Goal: Navigation & Orientation: Find specific page/section

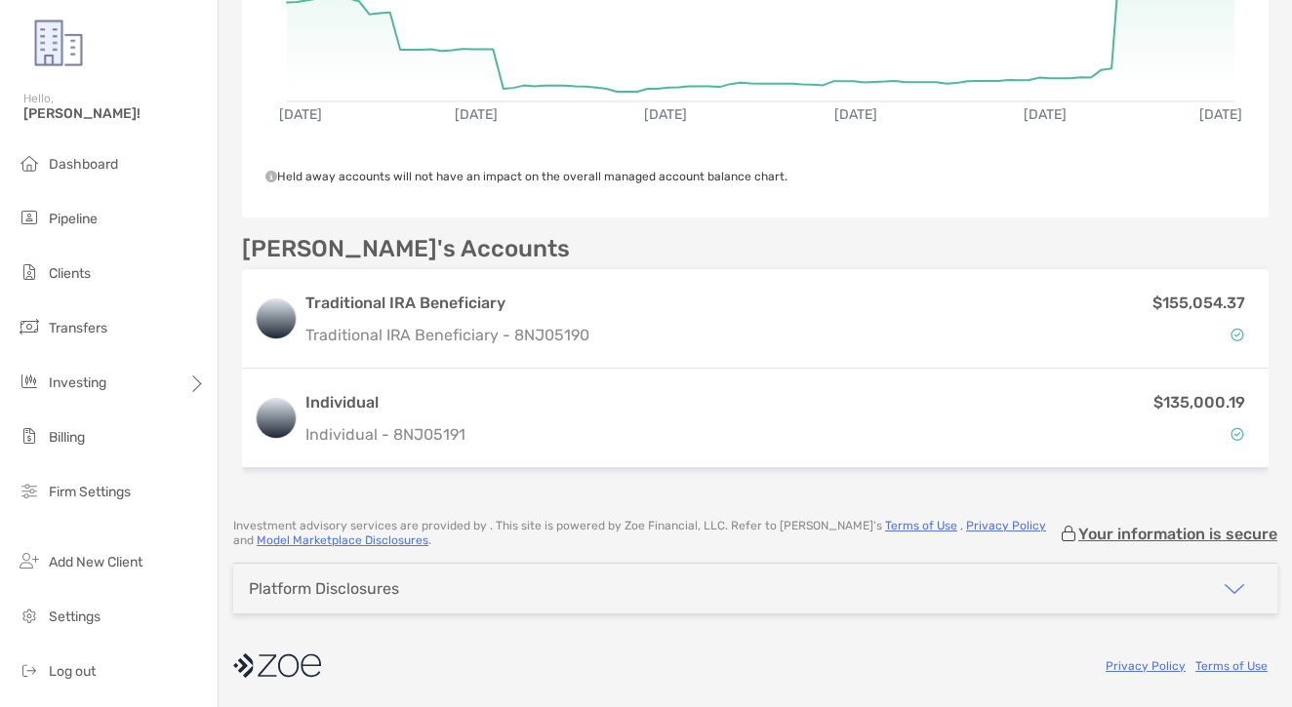
scroll to position [480, 0]
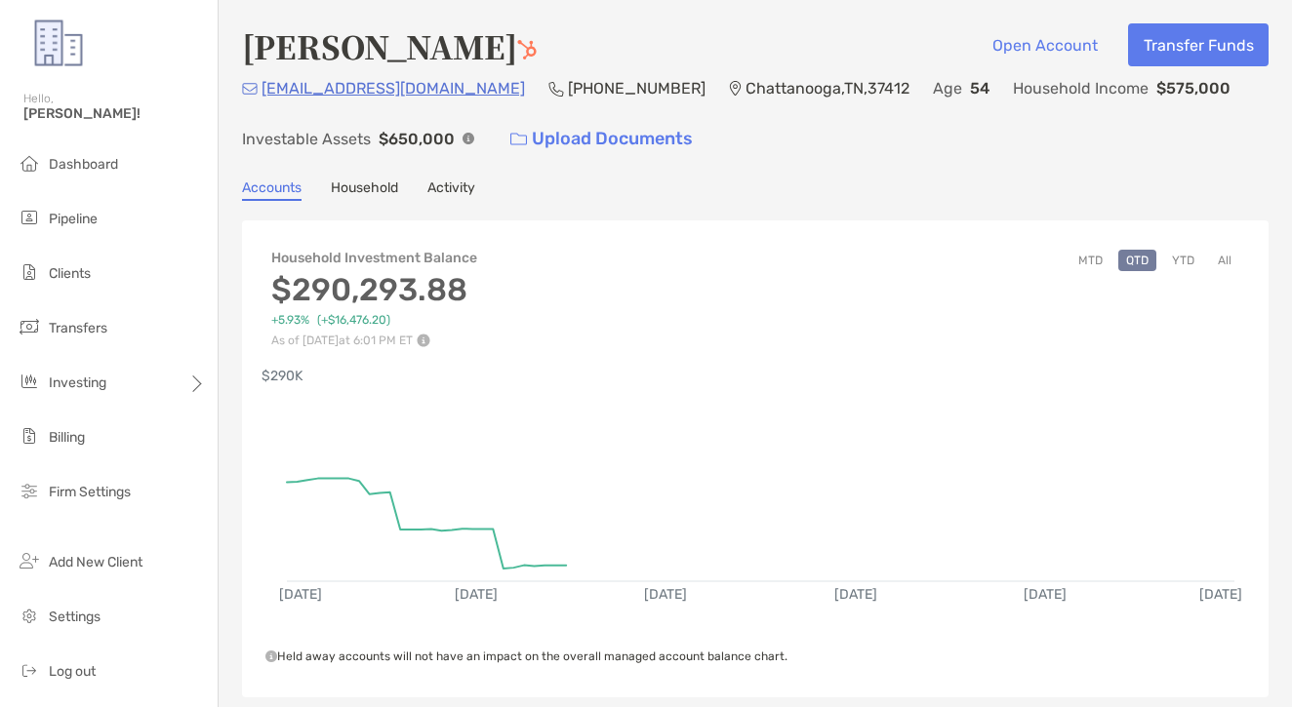
click at [421, 165] on div "[PERSON_NAME] Open Account Transfer Funds [EMAIL_ADDRESS][DOMAIN_NAME] [PHONE_N…" at bounding box center [755, 489] width 1073 height 979
click at [436, 185] on link "Activity" at bounding box center [451, 190] width 48 height 21
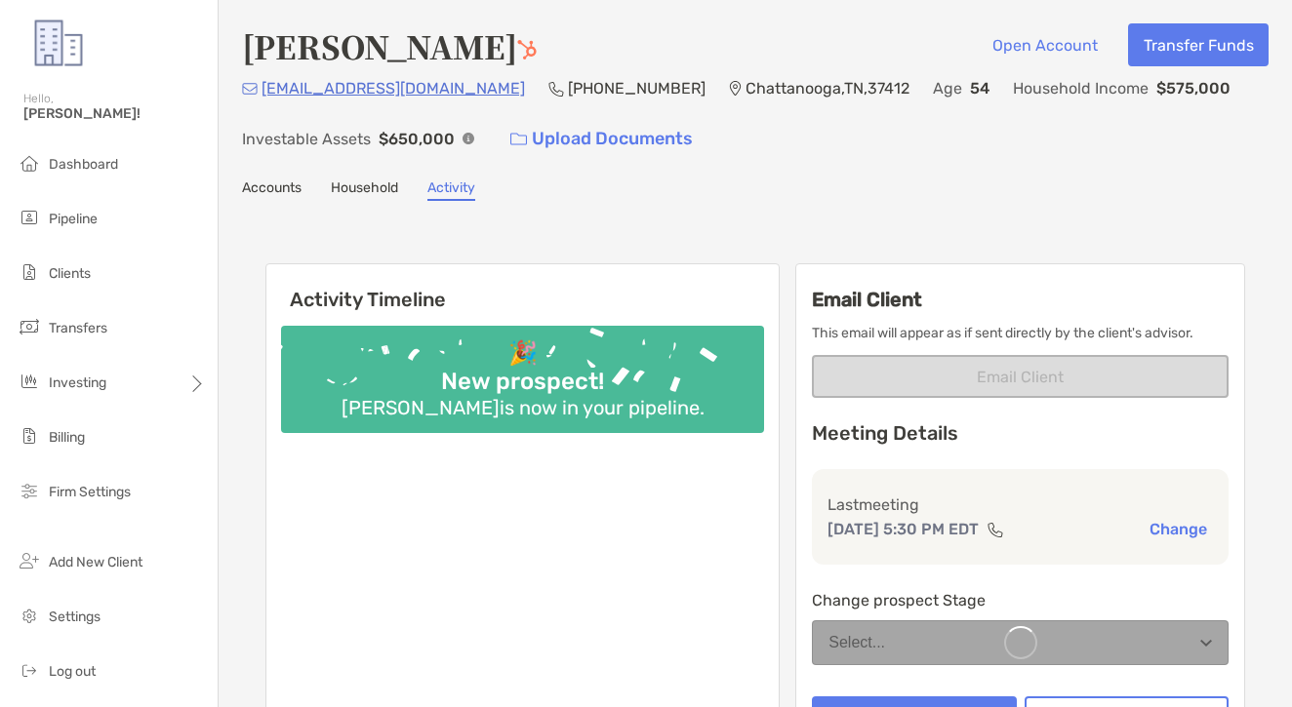
click at [436, 185] on link "Activity" at bounding box center [451, 190] width 48 height 21
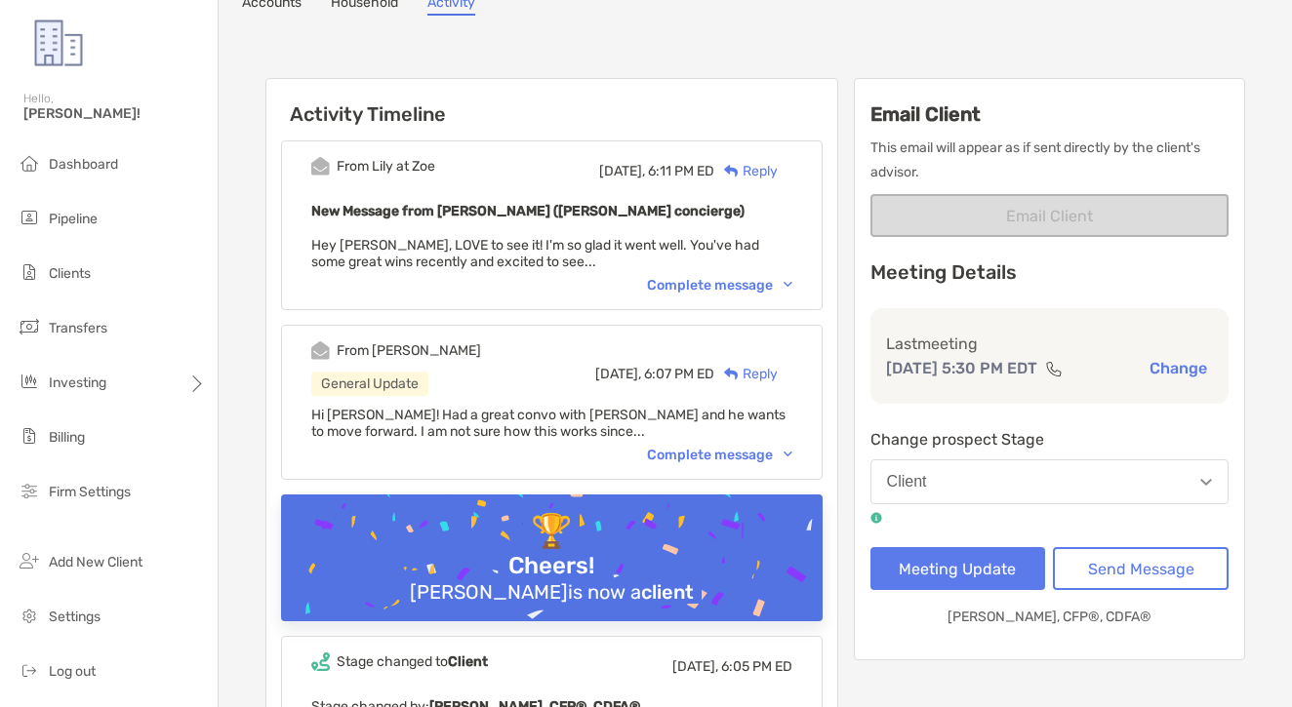
scroll to position [188, 0]
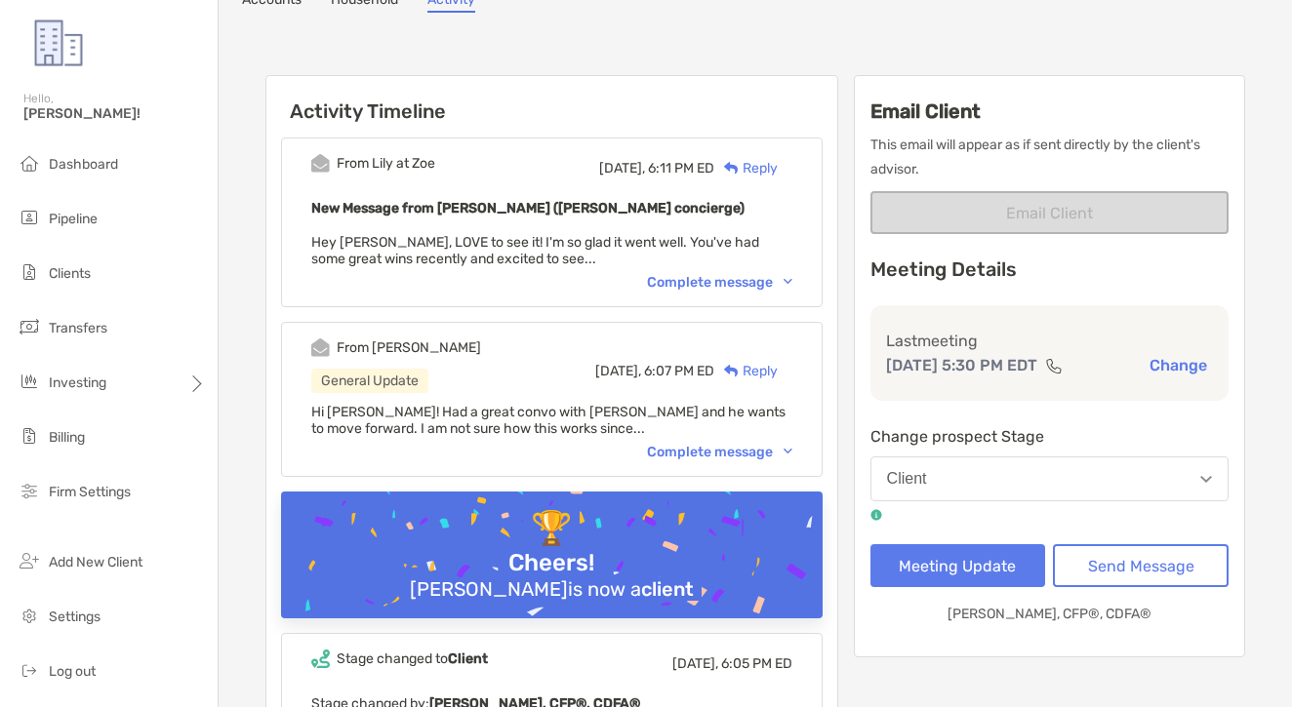
drag, startPoint x: 696, startPoint y: 509, endPoint x: 693, endPoint y: 478, distance: 31.4
click at [697, 507] on div "🏆 Cheers! [PERSON_NAME] is now a client" at bounding box center [551, 555] width 541 height 127
click at [687, 433] on div "Hi [PERSON_NAME]! Had a great convo with [PERSON_NAME] and he wants to move for…" at bounding box center [551, 420] width 481 height 33
click at [688, 451] on div "Complete message" at bounding box center [719, 452] width 145 height 17
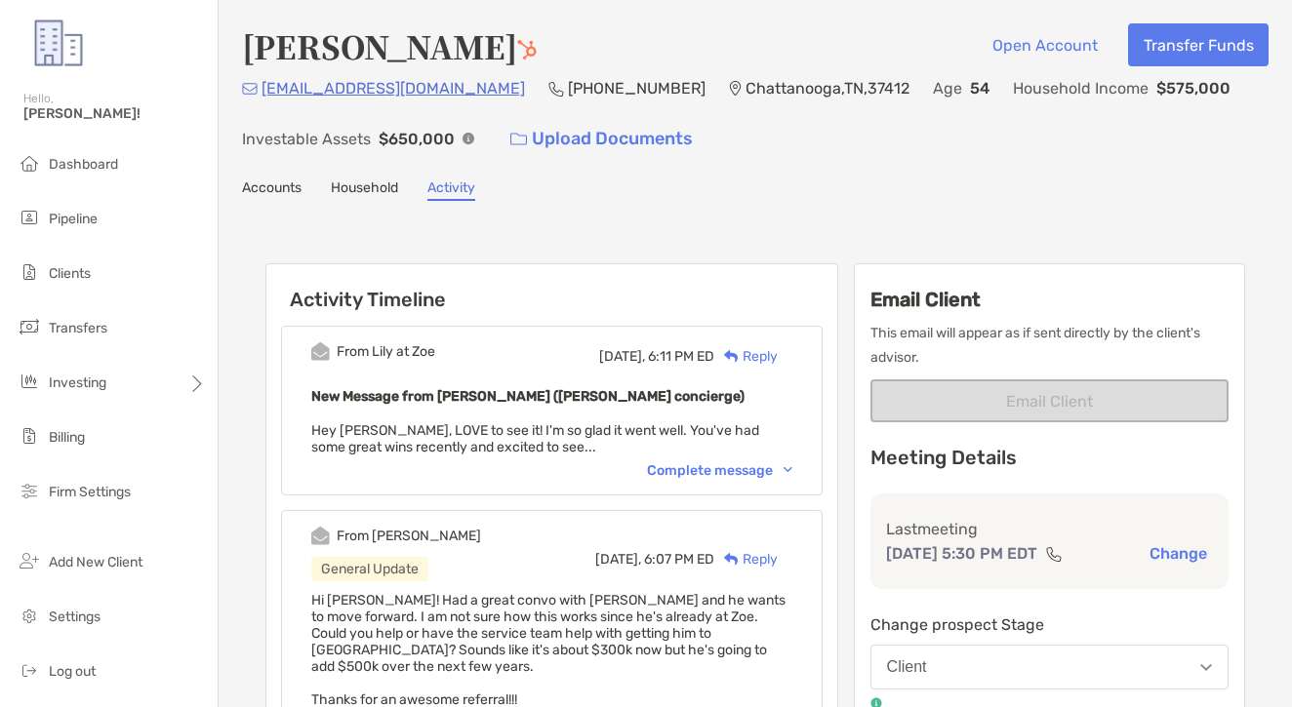
scroll to position [0, 0]
click at [267, 190] on link "Accounts" at bounding box center [272, 190] width 60 height 21
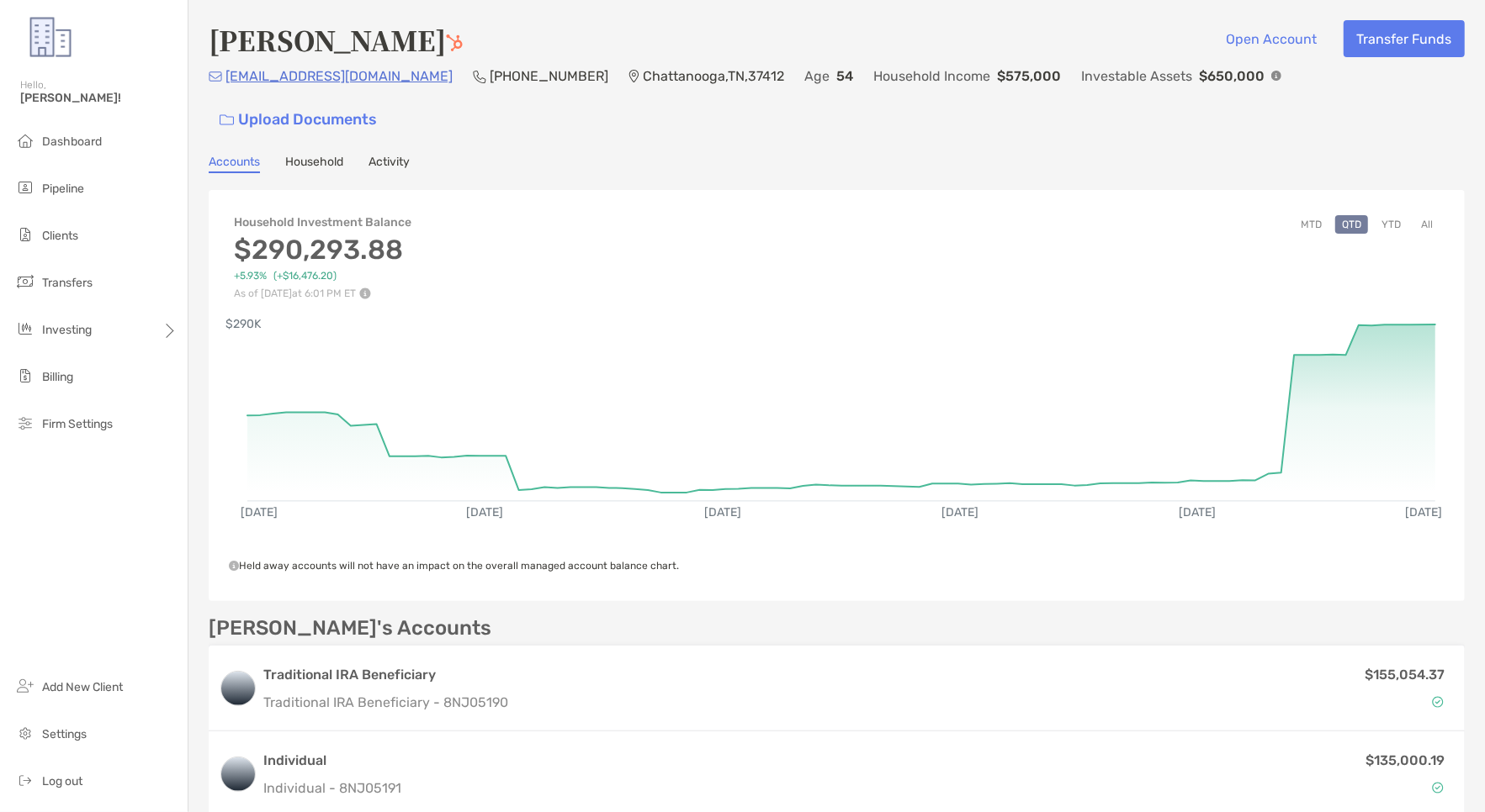
click at [373, 155] on link "Activity" at bounding box center [389, 164] width 41 height 18
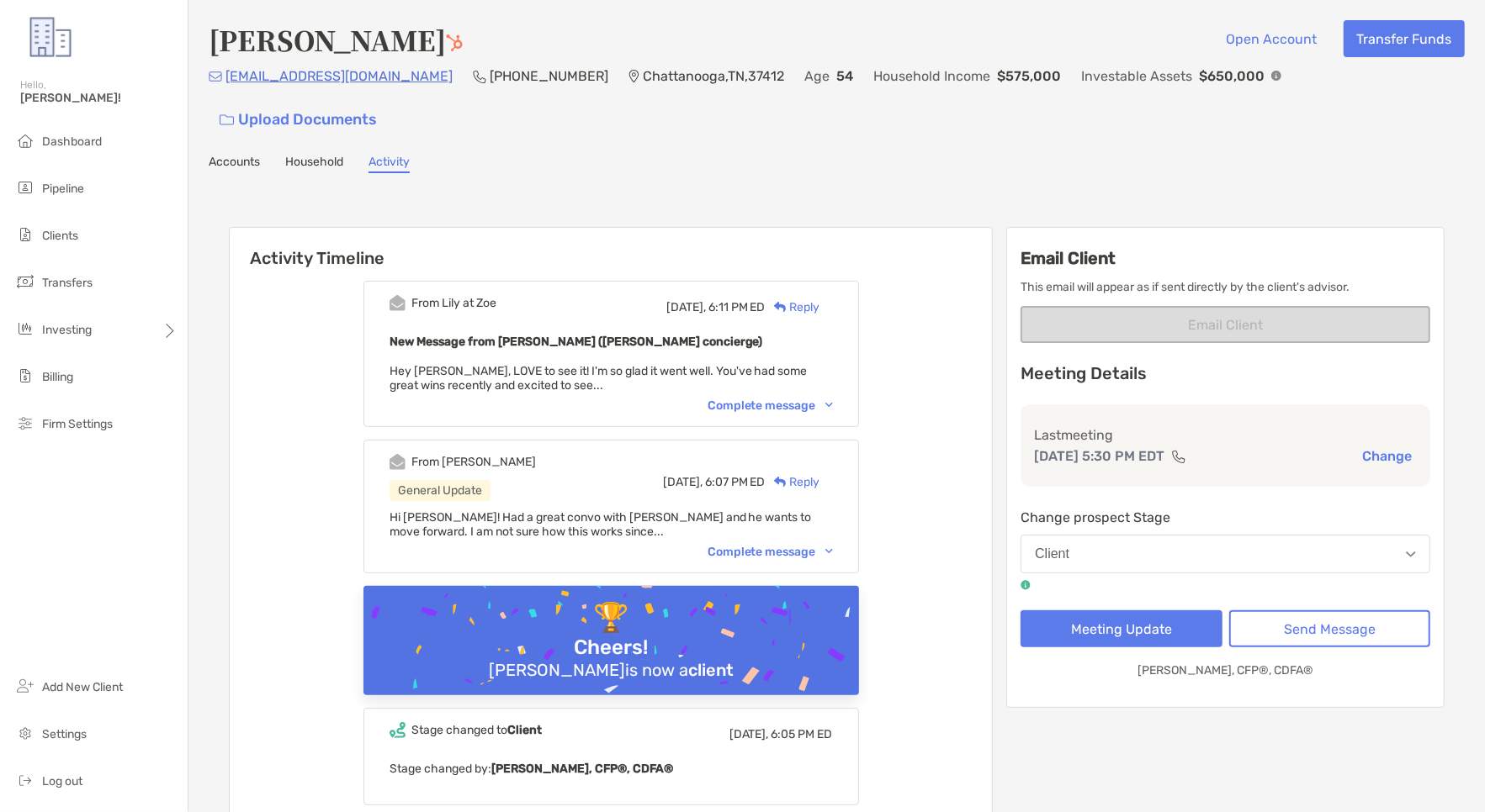
click at [229, 138] on div "[PERSON_NAME] Open Account Transfer Funds [EMAIL_ADDRESS][DOMAIN_NAME] (615) 47…" at bounding box center [836, 719] width 1296 height 1438
click at [242, 155] on link "Accounts" at bounding box center [235, 164] width 52 height 18
